Goal: Navigation & Orientation: Find specific page/section

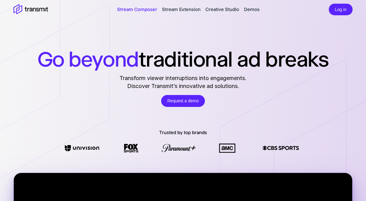
click at [136, 10] on link "Stream Composer" at bounding box center [137, 9] width 40 height 7
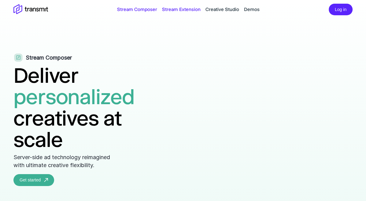
click at [177, 9] on link "Stream Extension" at bounding box center [181, 9] width 38 height 7
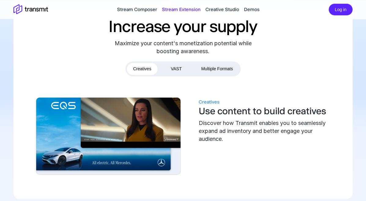
scroll to position [269, 0]
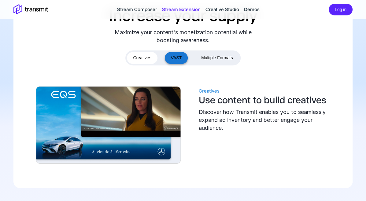
click at [177, 56] on button "VAST" at bounding box center [176, 58] width 23 height 12
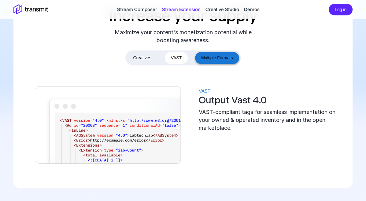
click at [217, 60] on button "Multiple Formats" at bounding box center [217, 58] width 44 height 12
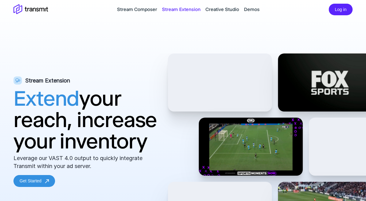
scroll to position [0, 0]
click at [226, 12] on link "Creative Studio" at bounding box center [222, 9] width 34 height 7
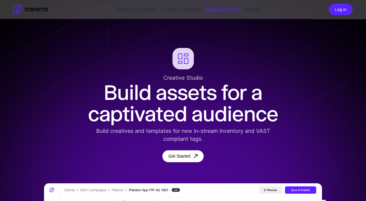
scroll to position [4, 0]
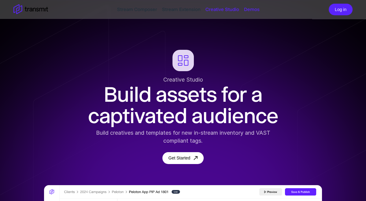
click at [259, 9] on link "Demos" at bounding box center [252, 9] width 16 height 7
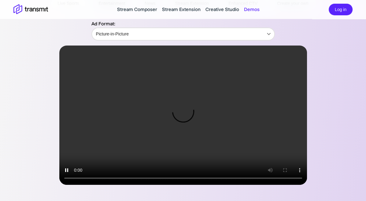
scroll to position [56, 0]
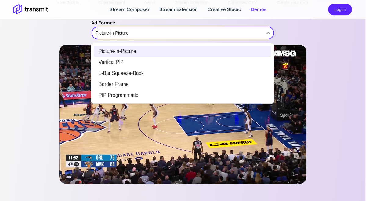
click at [267, 32] on body "Stream Composer Stream Extension Creative Studio Demos Log in Demos Live Sports…" at bounding box center [184, 44] width 369 height 201
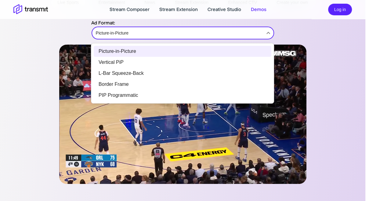
click at [208, 62] on li "Vertical PiP" at bounding box center [183, 62] width 178 height 11
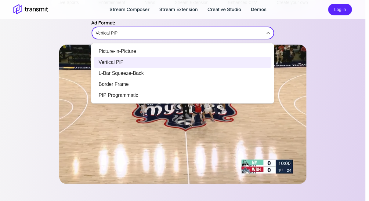
click at [267, 34] on body "Stream Composer Stream Extension Creative Studio Demos Log in Demos Live Sports…" at bounding box center [184, 44] width 369 height 201
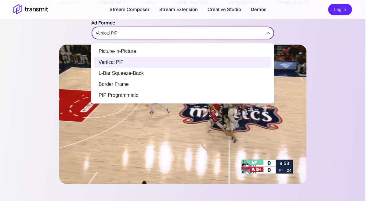
click at [267, 34] on div at bounding box center [184, 100] width 369 height 201
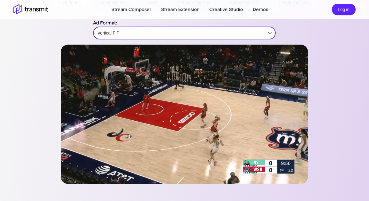
click at [267, 34] on body "Stream Composer Stream Extension Creative Studio Demos Log in Demos Live Sports…" at bounding box center [184, 44] width 369 height 201
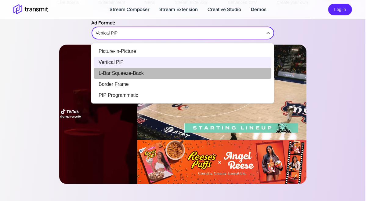
click at [235, 73] on li "L-Bar Squeeze-Back" at bounding box center [183, 73] width 178 height 11
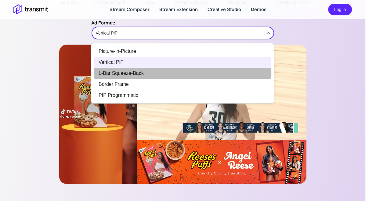
type input "L-Bar Squeeze-Back"
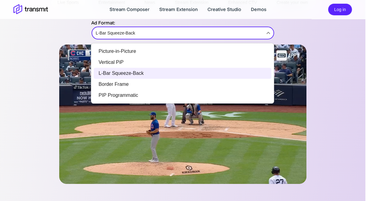
click at [269, 33] on body "Stream Composer Stream Extension Creative Studio Demos Log in Demos Live Sports…" at bounding box center [184, 44] width 369 height 201
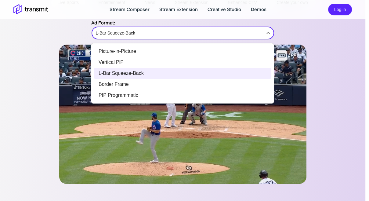
click at [280, 16] on div at bounding box center [184, 100] width 369 height 201
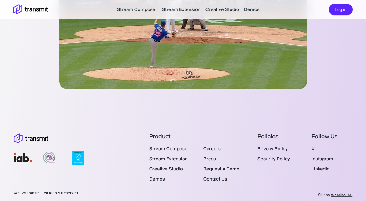
scroll to position [159, 0]
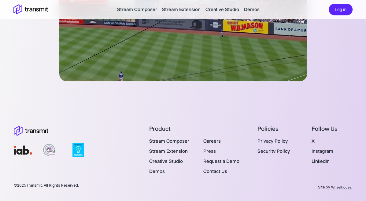
click at [316, 151] on link "Instagram" at bounding box center [322, 151] width 22 height 6
